Goal: Use online tool/utility: Utilize a website feature to perform a specific function

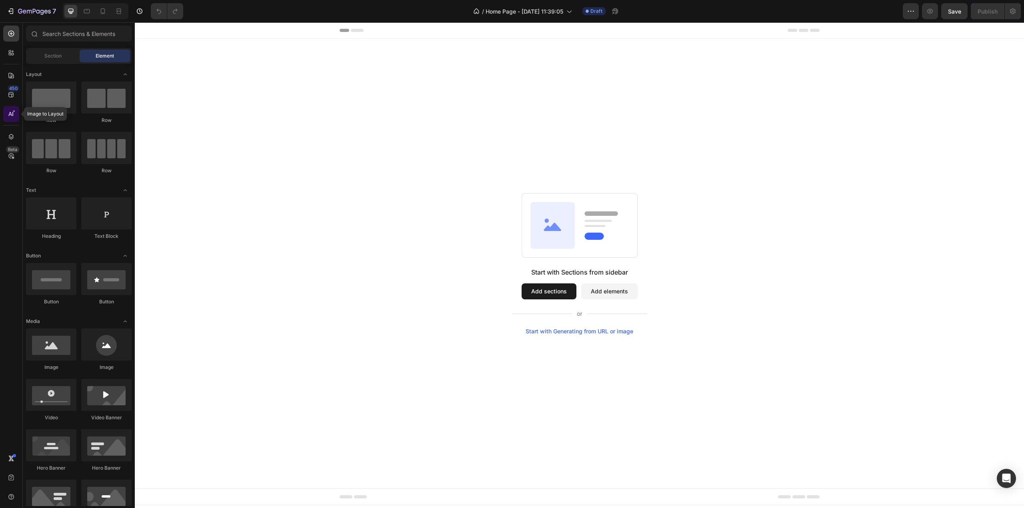
click at [3, 113] on div at bounding box center [11, 114] width 16 height 16
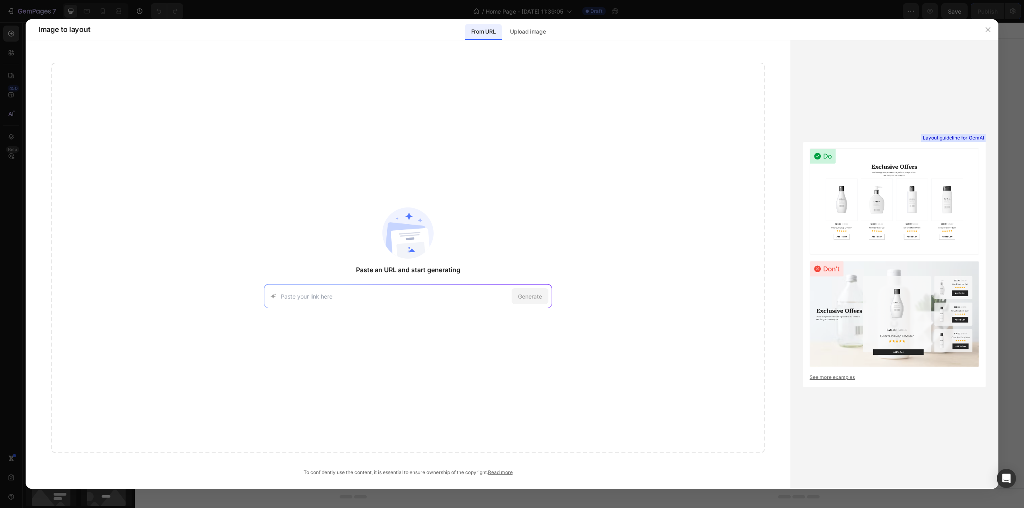
click at [440, 292] on div "Generate" at bounding box center [408, 296] width 288 height 24
click at [324, 285] on div "Generate" at bounding box center [408, 296] width 288 height 24
click at [323, 298] on input at bounding box center [395, 296] width 228 height 8
paste input "https://bomre.com/"
type input "https://bomre.com/"
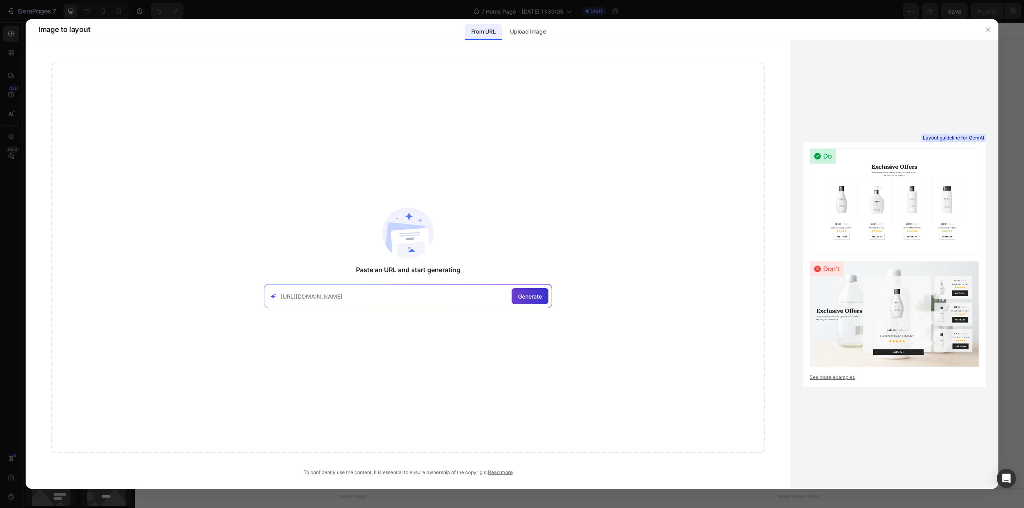
click at [541, 294] on span "Generate" at bounding box center [530, 296] width 24 height 8
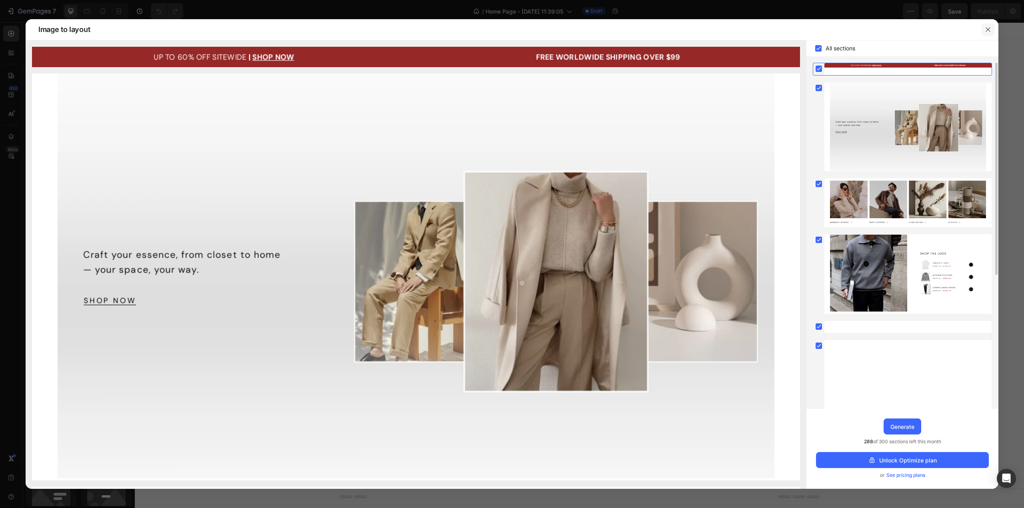
drag, startPoint x: 1023, startPoint y: 186, endPoint x: 986, endPoint y: 32, distance: 158.5
click at [986, 32] on icon "button" at bounding box center [988, 29] width 6 height 6
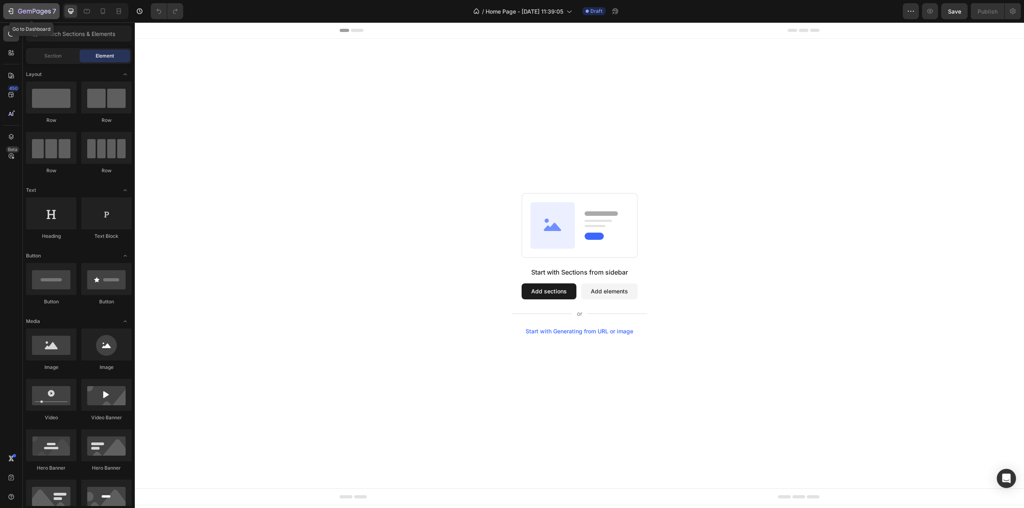
click at [13, 15] on icon "button" at bounding box center [11, 11] width 8 height 8
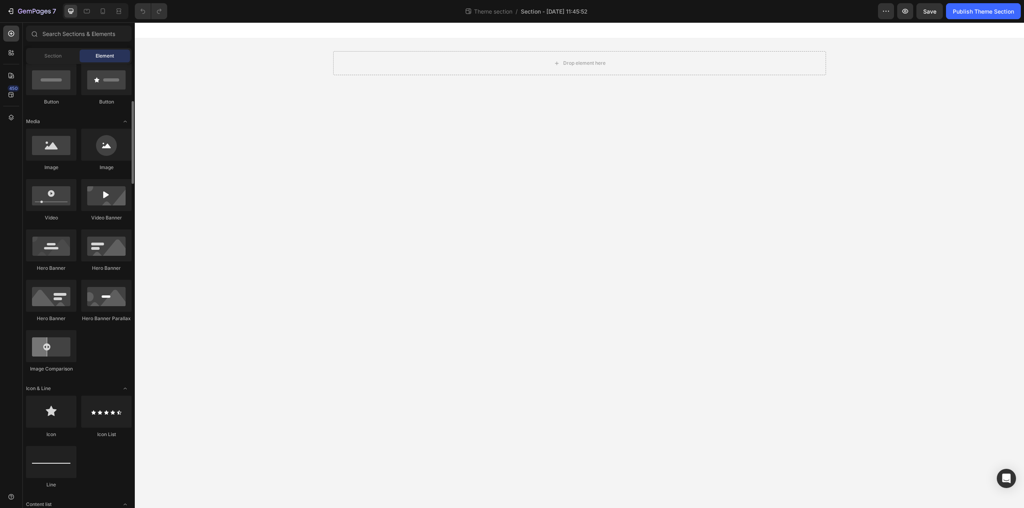
scroll to position [320, 0]
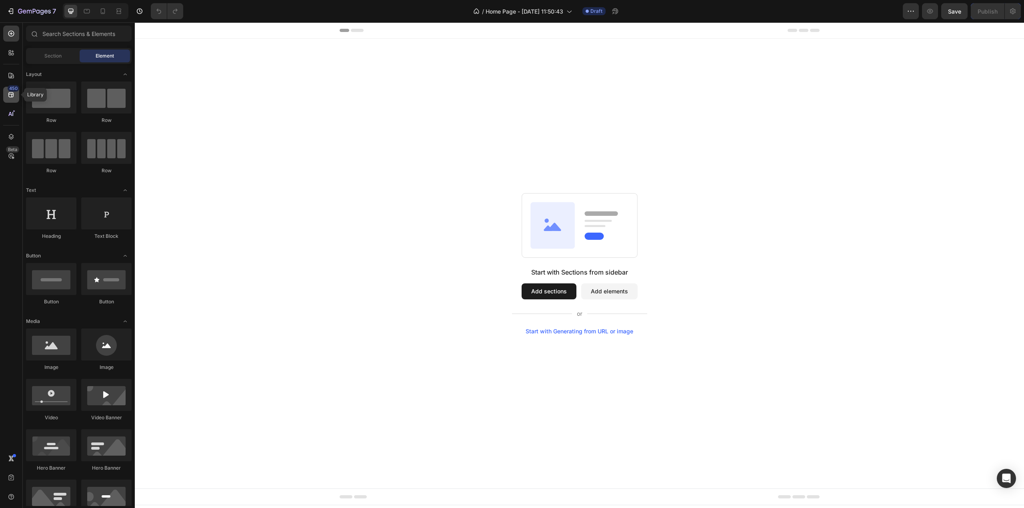
click at [4, 94] on div "450" at bounding box center [11, 95] width 16 height 16
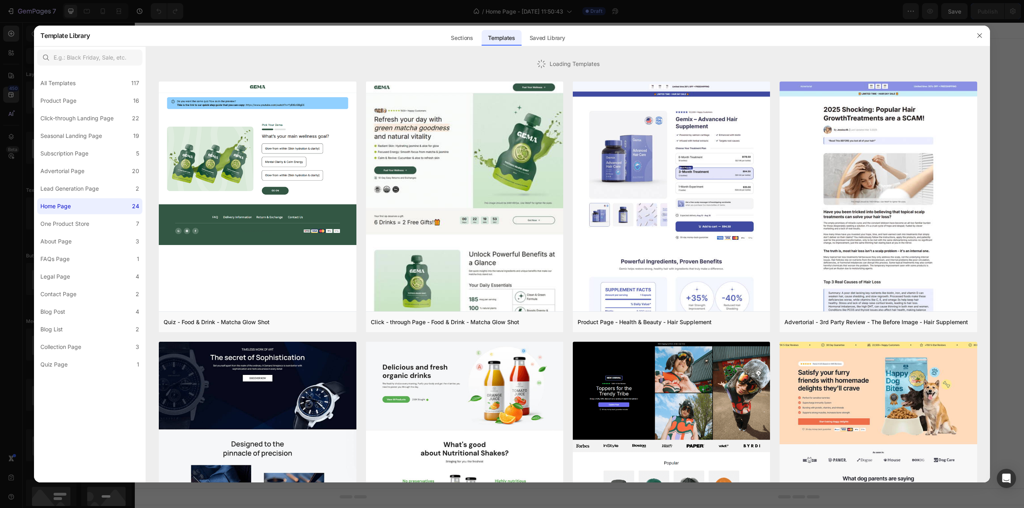
click at [12, 113] on div at bounding box center [512, 254] width 1024 height 508
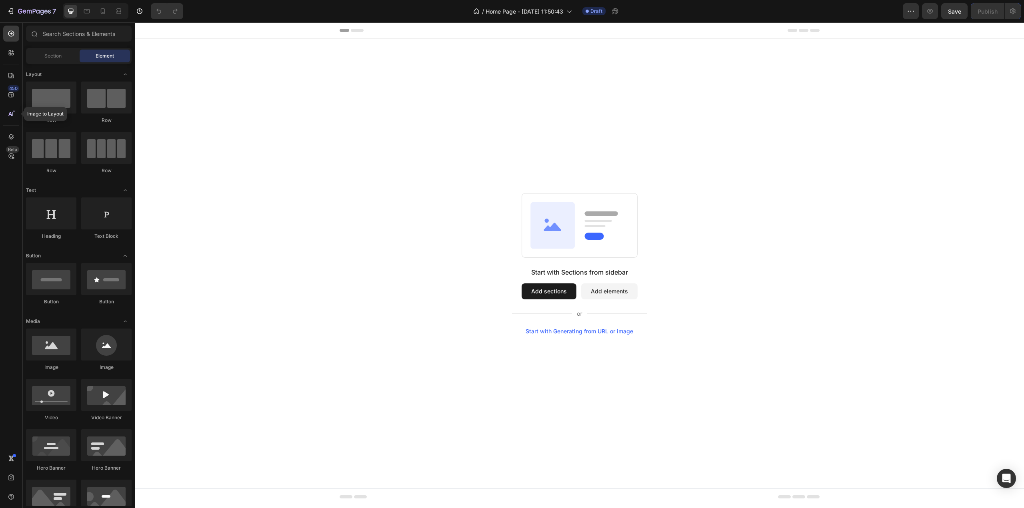
click at [12, 113] on icon at bounding box center [11, 114] width 8 height 8
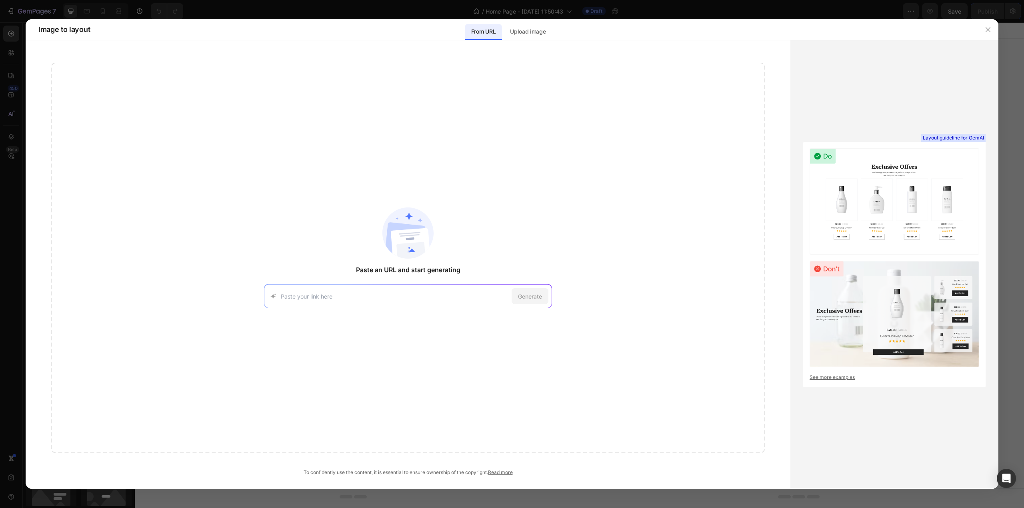
click at [400, 301] on div "Generate" at bounding box center [408, 296] width 288 height 24
click at [405, 298] on input at bounding box center [395, 296] width 228 height 8
paste input "https://bomre.com/"
type input "https://bomre.com/"
click at [532, 295] on span "Generate" at bounding box center [530, 296] width 24 height 8
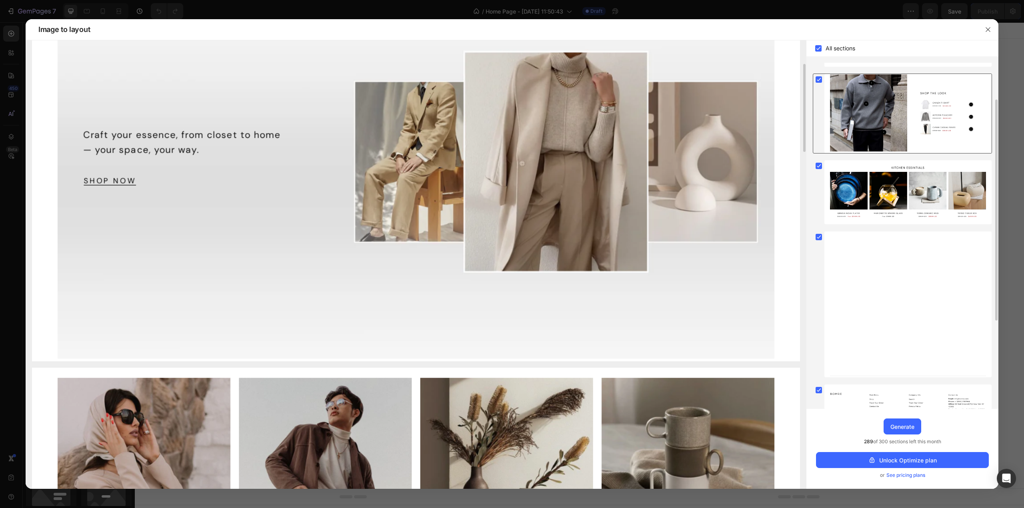
scroll to position [195, 0]
